Goal: Task Accomplishment & Management: Manage account settings

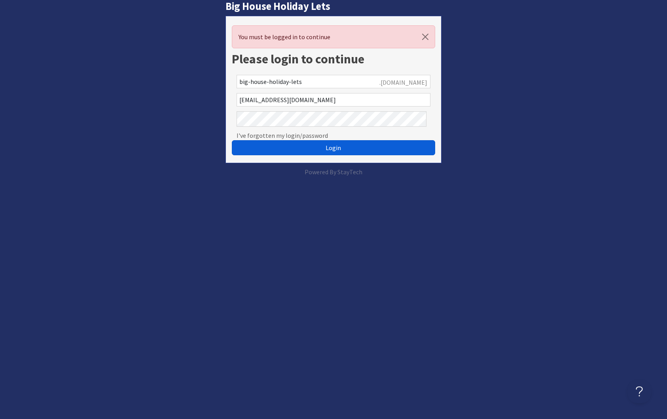
click at [316, 155] on button "Login" at bounding box center [333, 147] width 203 height 15
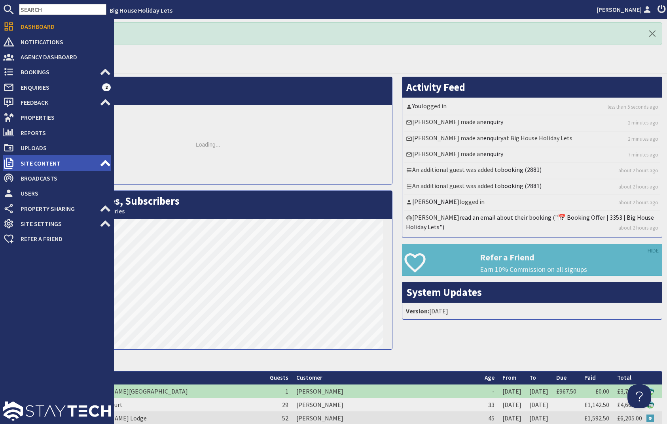
click at [69, 170] on span "Site Content" at bounding box center [56, 163] width 85 height 13
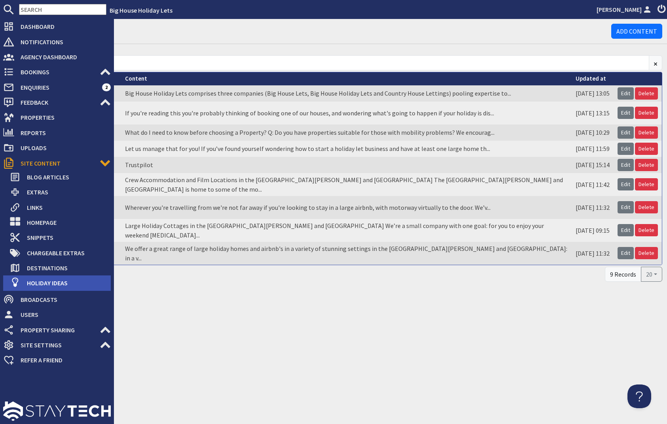
click at [72, 290] on span "Holiday Ideas" at bounding box center [66, 283] width 90 height 13
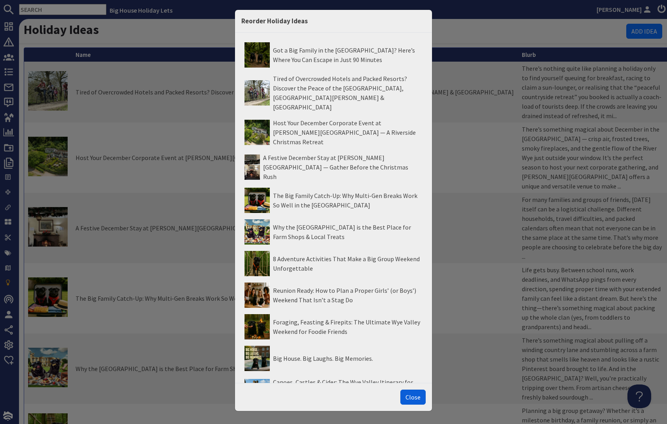
click at [410, 393] on button "Close" at bounding box center [412, 397] width 25 height 15
